Goal: Navigation & Orientation: Go to known website

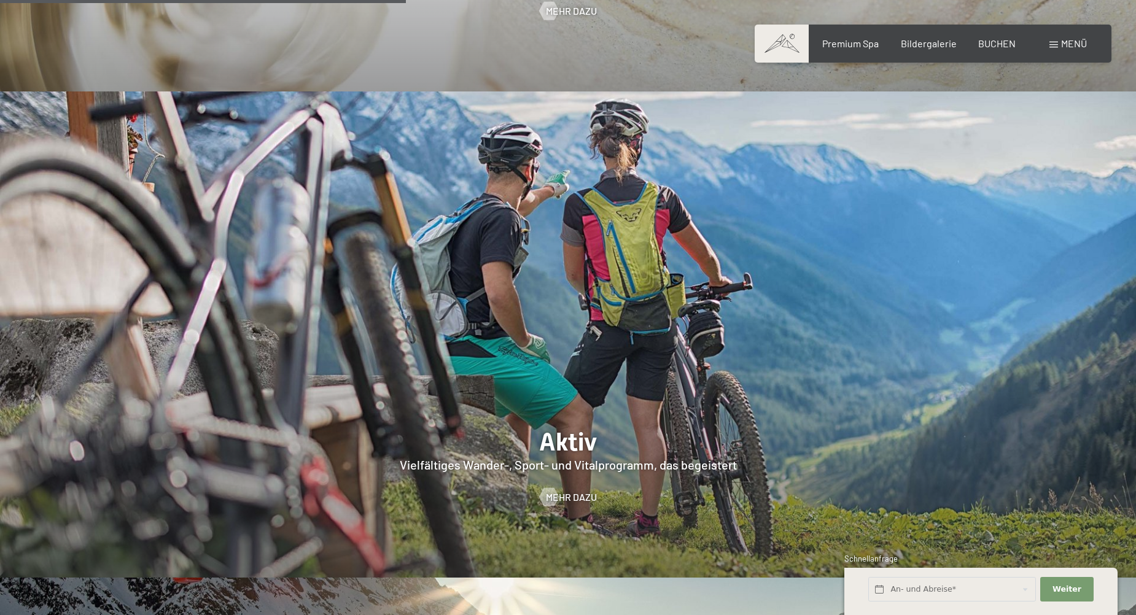
scroll to position [2947, 0]
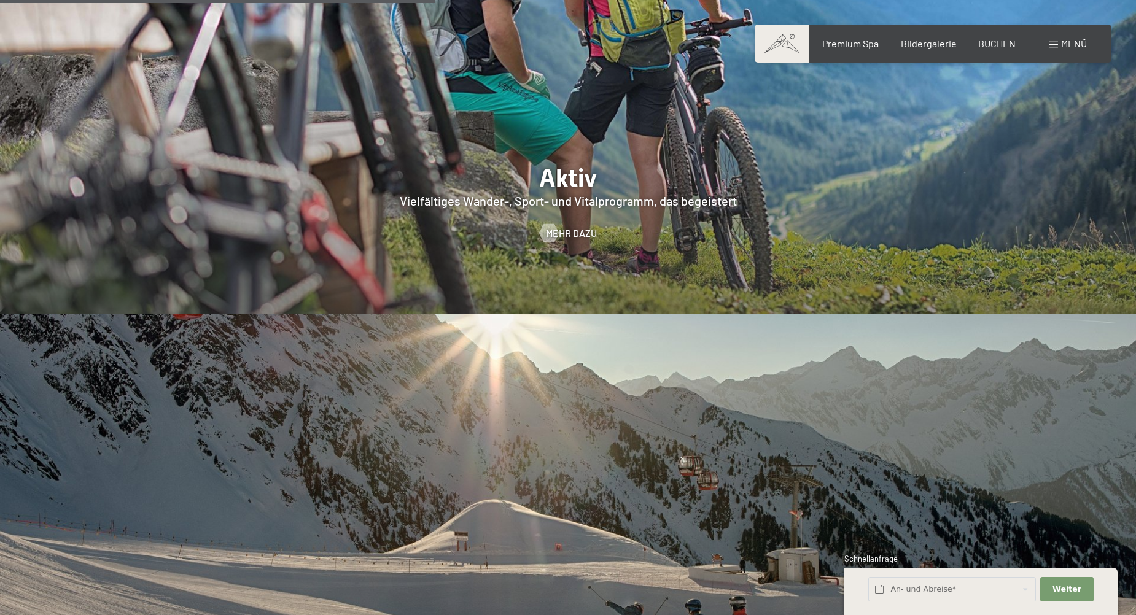
drag, startPoint x: 889, startPoint y: 120, endPoint x: 1040, endPoint y: 94, distance: 153.3
click at [1040, 94] on div at bounding box center [568, 70] width 1136 height 486
click at [981, 41] on span "BUCHEN" at bounding box center [996, 42] width 37 height 12
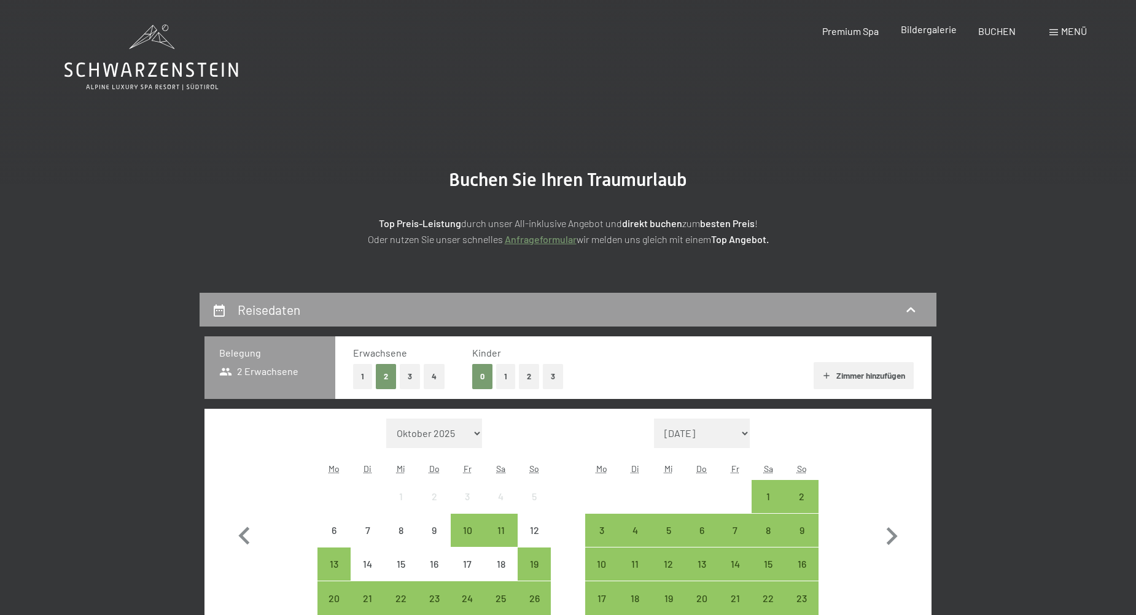
click at [930, 28] on span "Bildergalerie" at bounding box center [929, 29] width 56 height 12
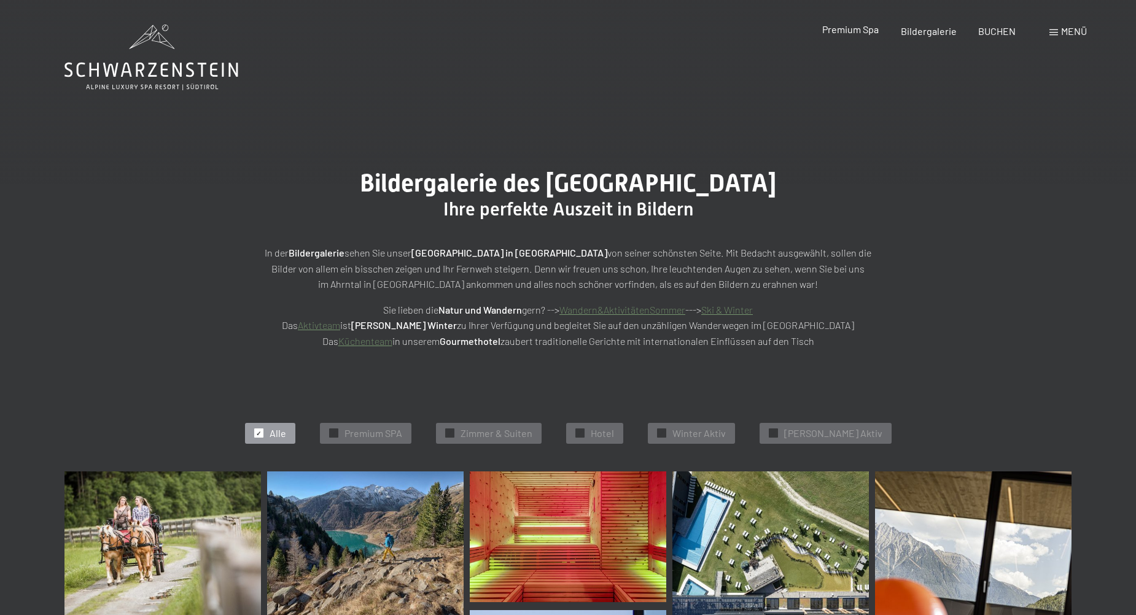
click at [839, 32] on span "Premium Spa" at bounding box center [850, 29] width 56 height 12
click at [147, 78] on icon at bounding box center [151, 58] width 174 height 66
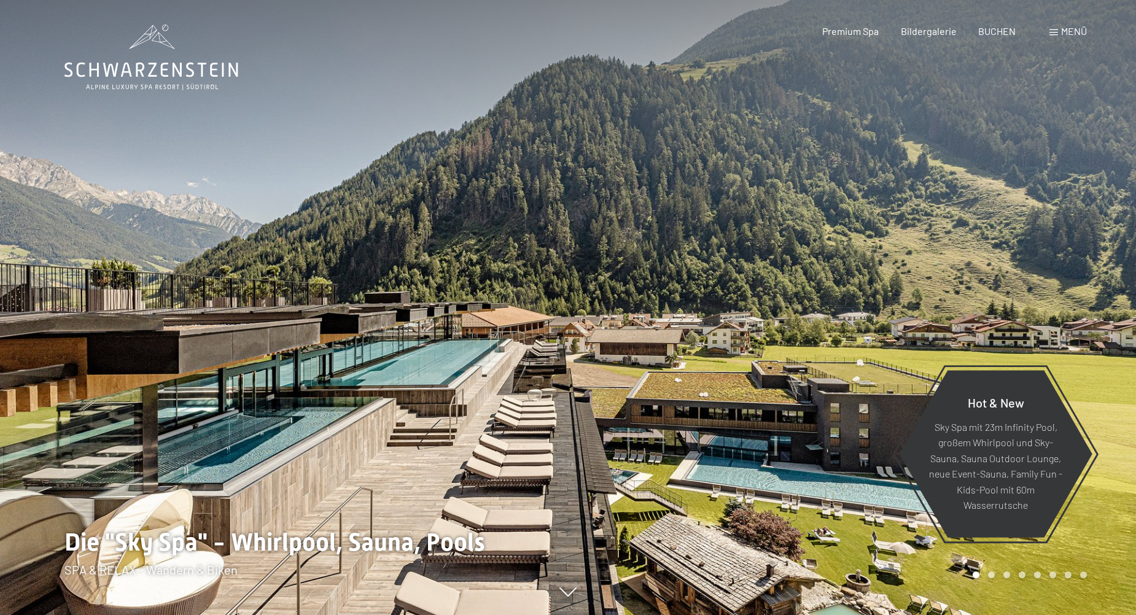
click at [1057, 28] on div "Menü" at bounding box center [1067, 32] width 37 height 14
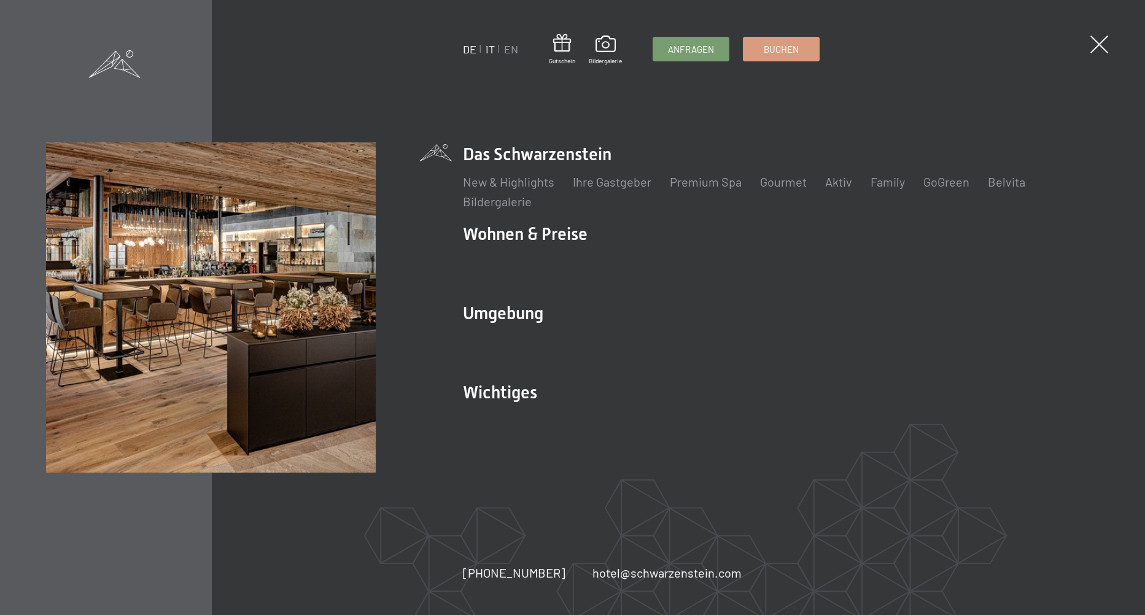
click at [490, 50] on link "IT" at bounding box center [490, 49] width 9 height 14
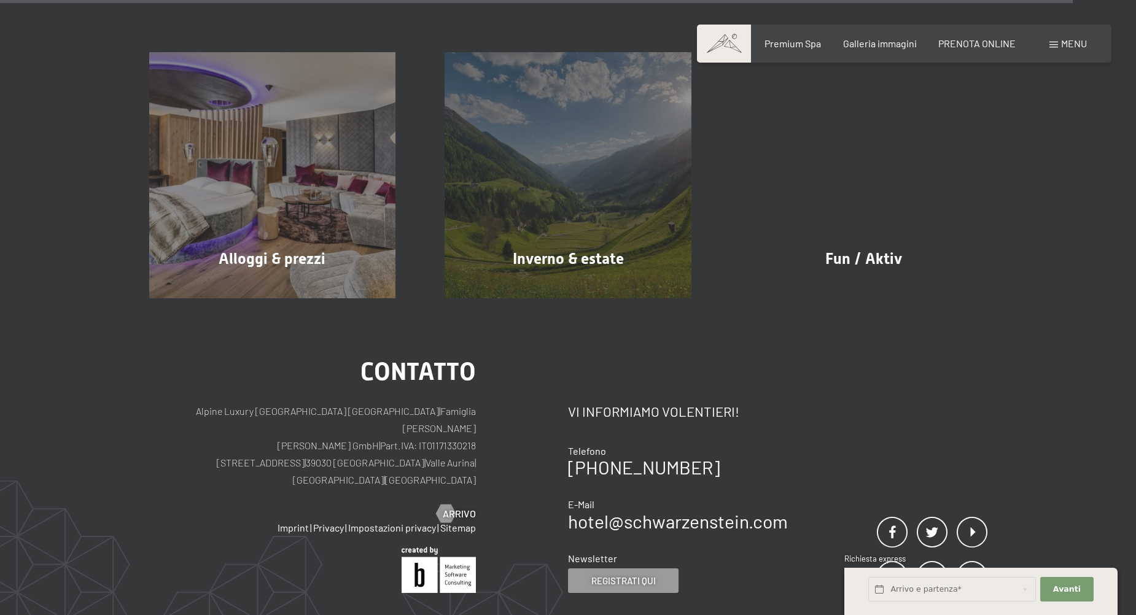
scroll to position [6973, 0]
